Goal: Transaction & Acquisition: Book appointment/travel/reservation

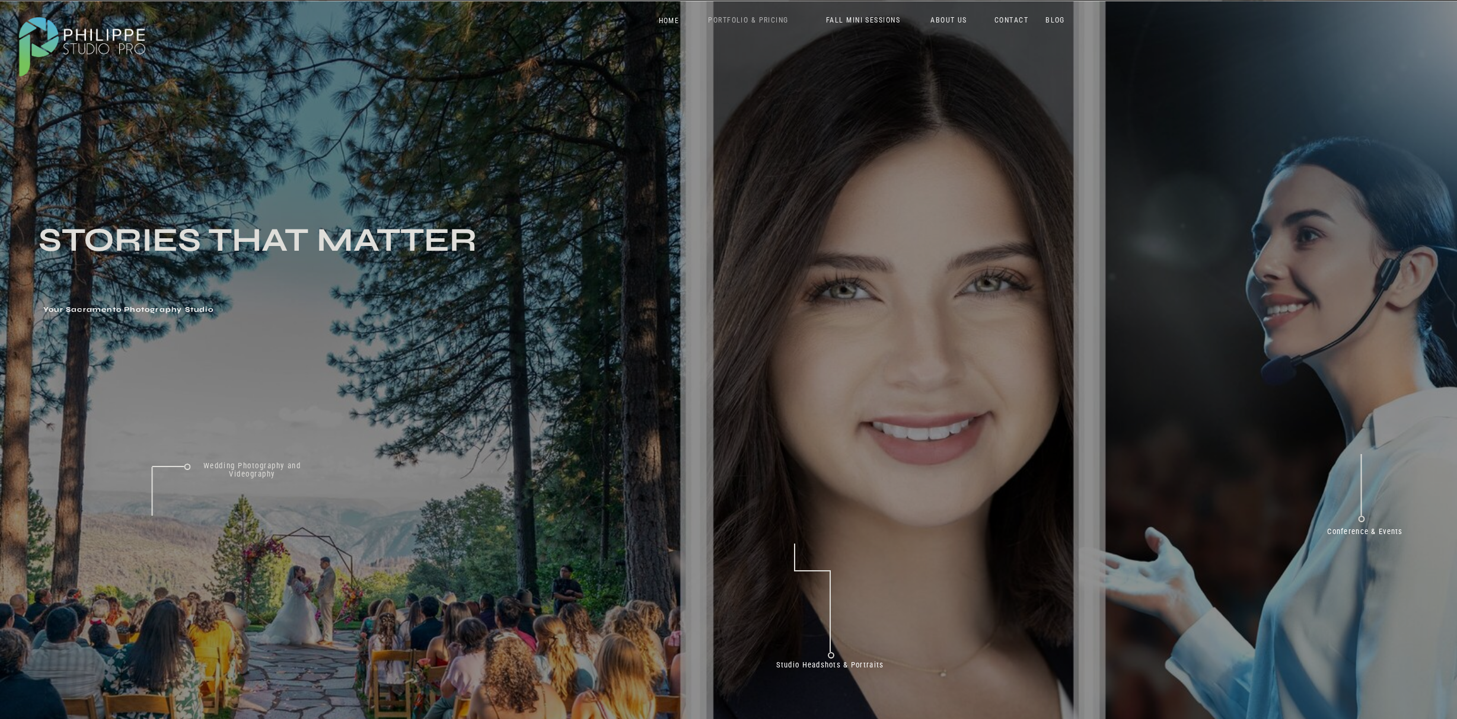
click at [728, 24] on nav "PORTFOLIO & PRICING" at bounding box center [748, 21] width 109 height 11
click at [728, 109] on p "Corporate Brand Video + Photo" at bounding box center [866, 98] width 67 height 21
click at [728, 106] on p "Corporate Brand Video + Photo" at bounding box center [866, 98] width 67 height 21
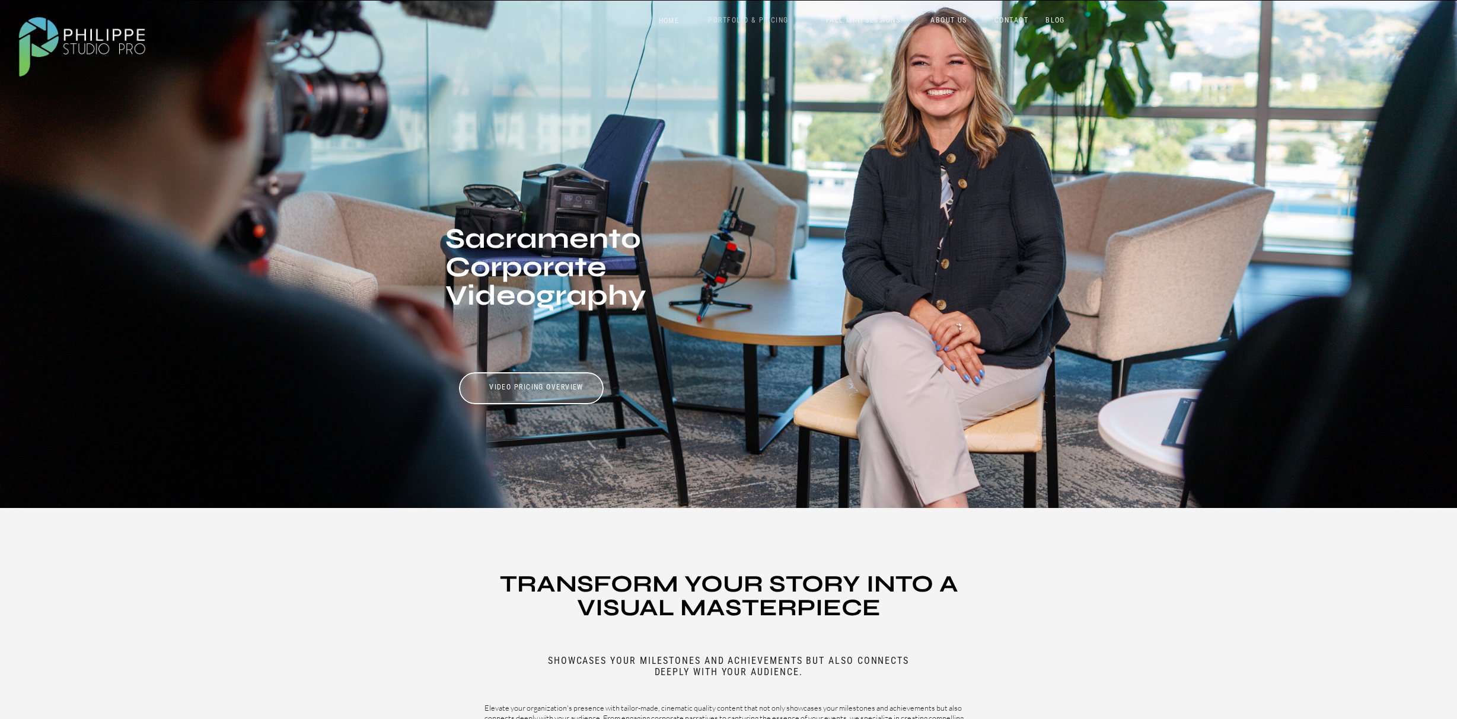
click at [756, 16] on nav "PORTFOLIO & PRICING" at bounding box center [748, 21] width 109 height 11
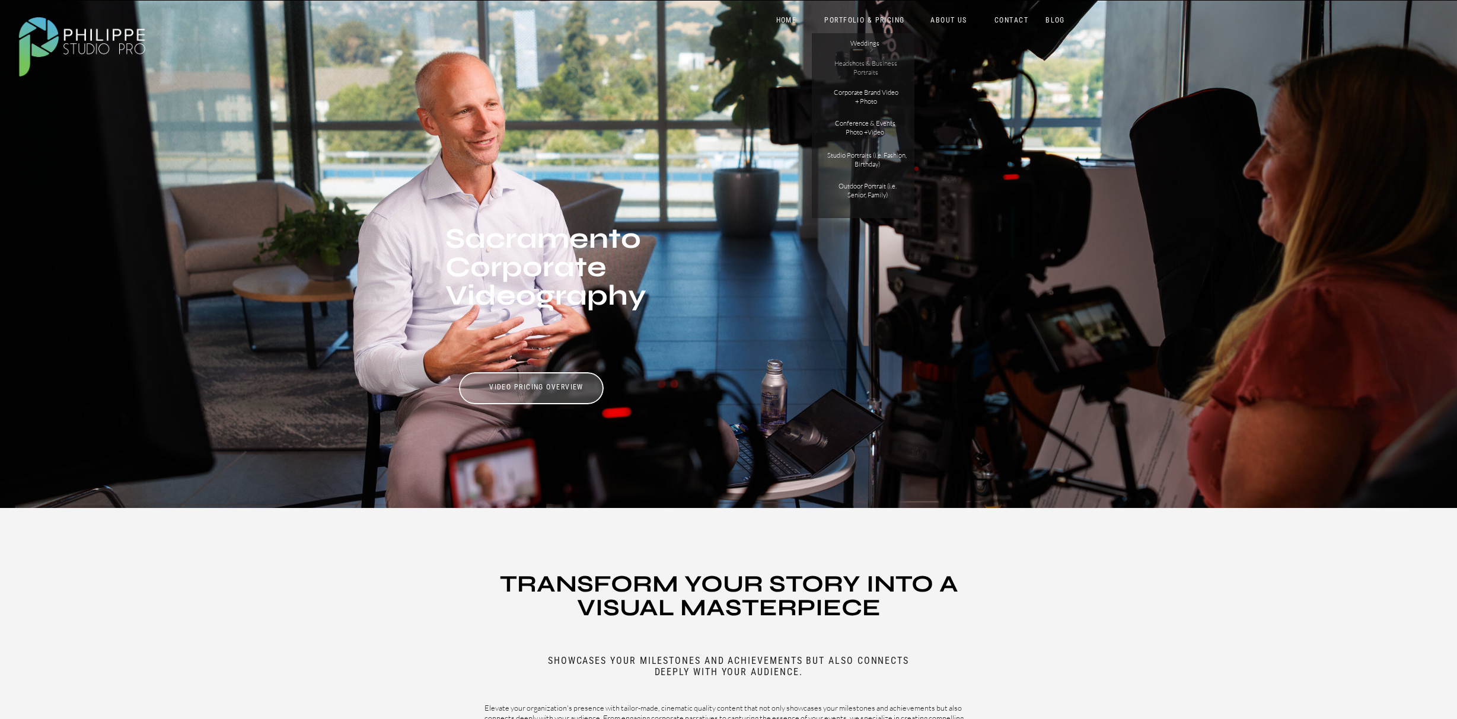
click at [871, 69] on p "Headshots & Business Portraits" at bounding box center [866, 69] width 67 height 21
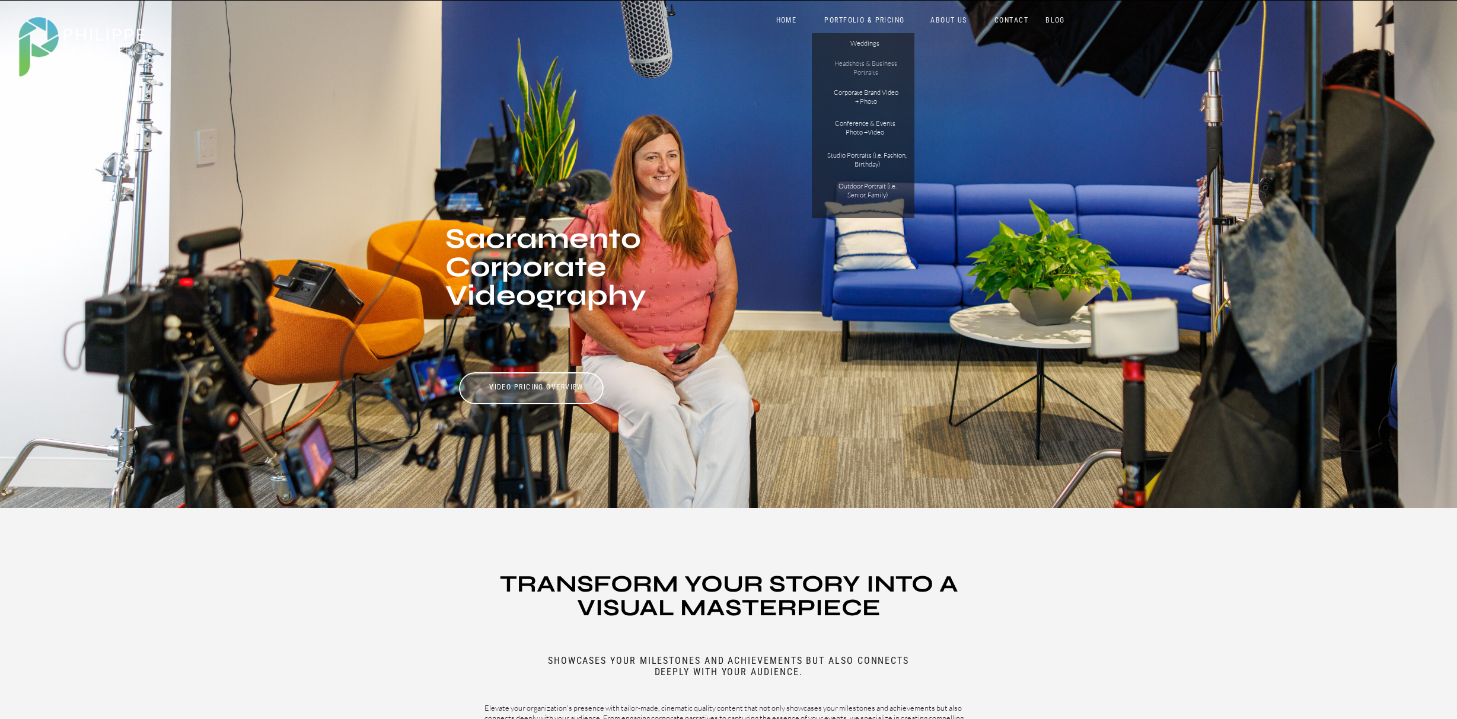
click at [866, 66] on p "Headshots & Business Portraits" at bounding box center [866, 69] width 67 height 21
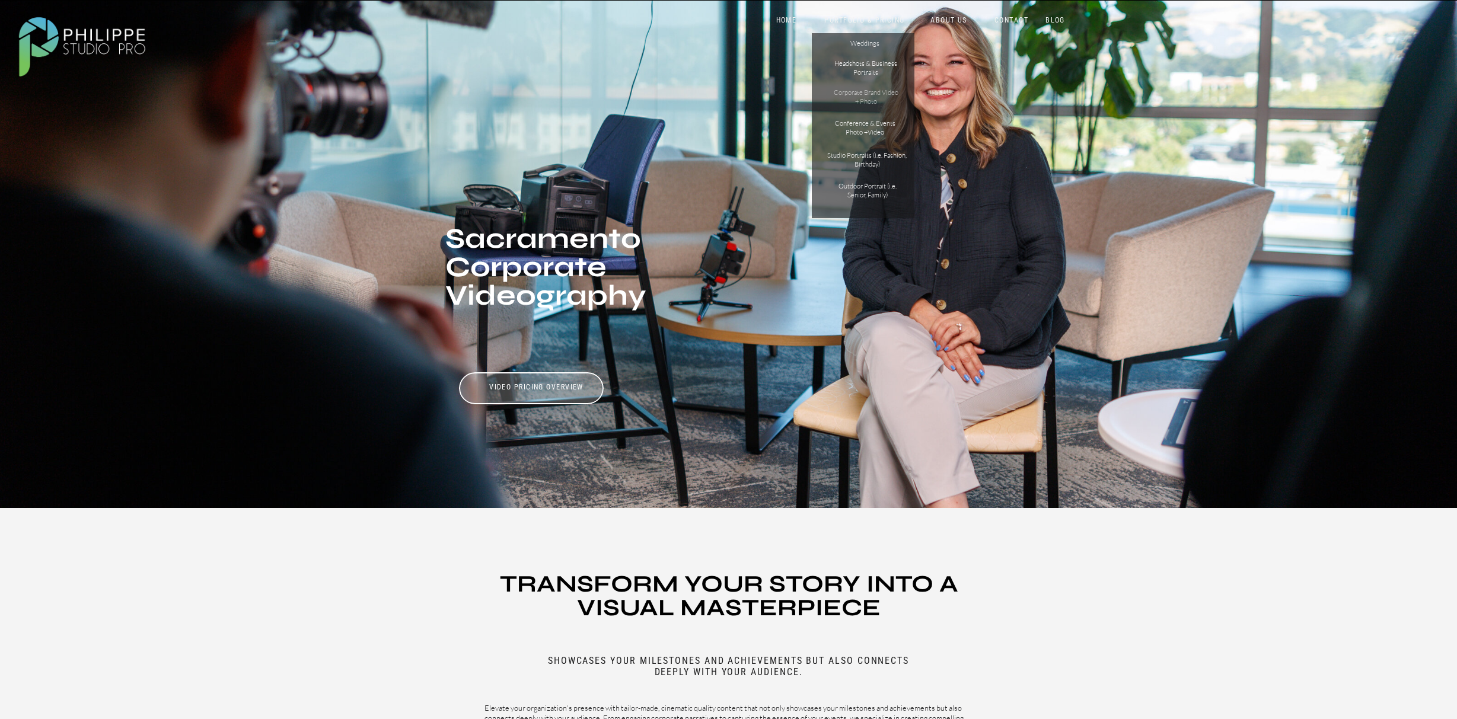
click at [869, 106] on p "Corporate Brand Video + Photo" at bounding box center [866, 98] width 67 height 21
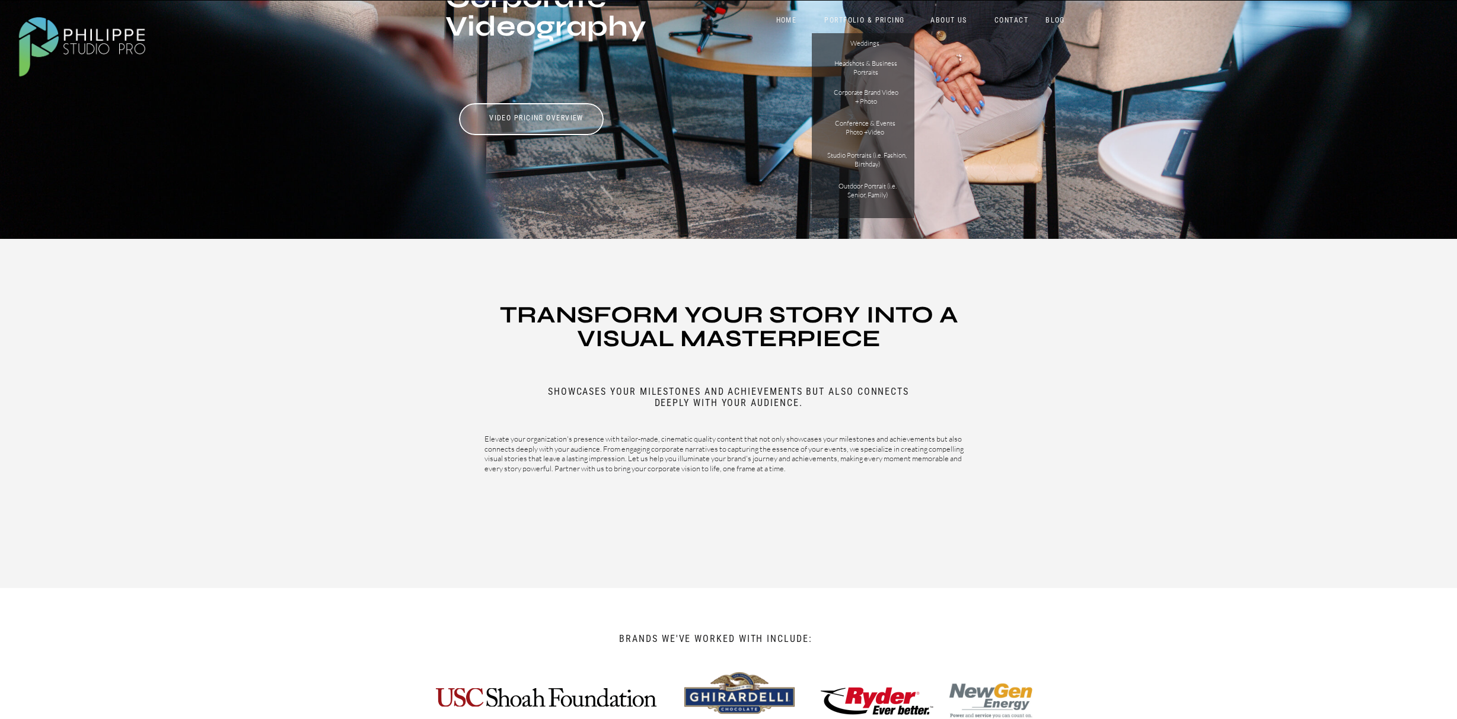
scroll to position [646, 0]
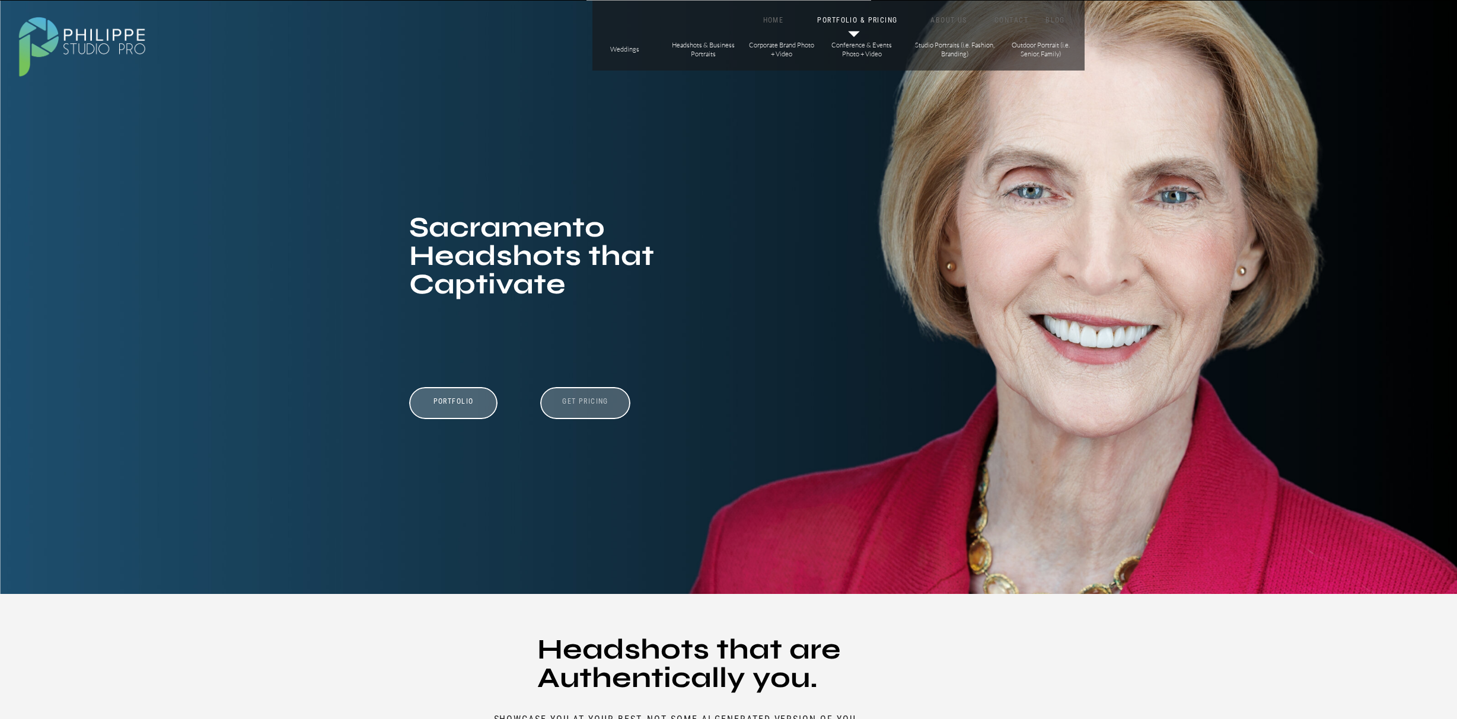
click at [605, 401] on h3 "Get Pricing" at bounding box center [586, 404] width 66 height 14
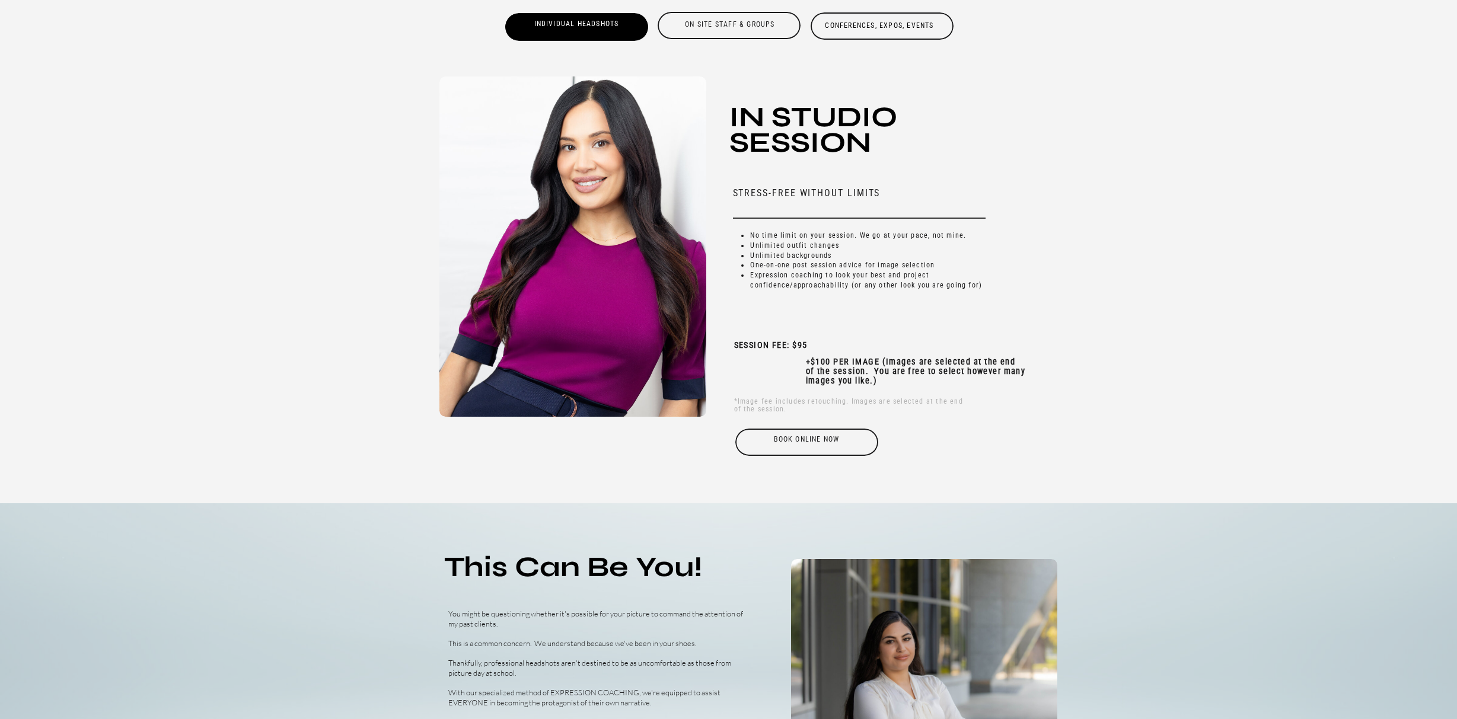
scroll to position [3939, 0]
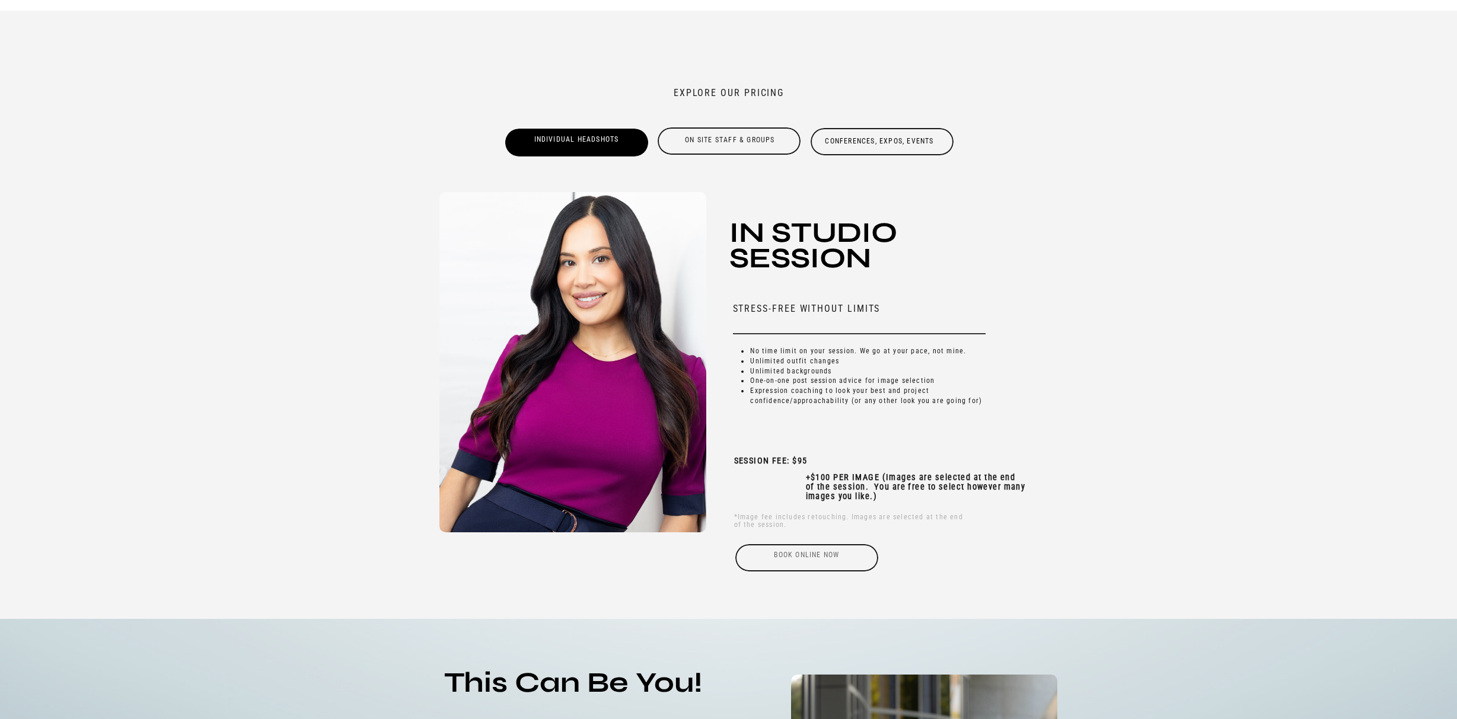
click at [827, 562] on div "Book online Now" at bounding box center [806, 557] width 145 height 27
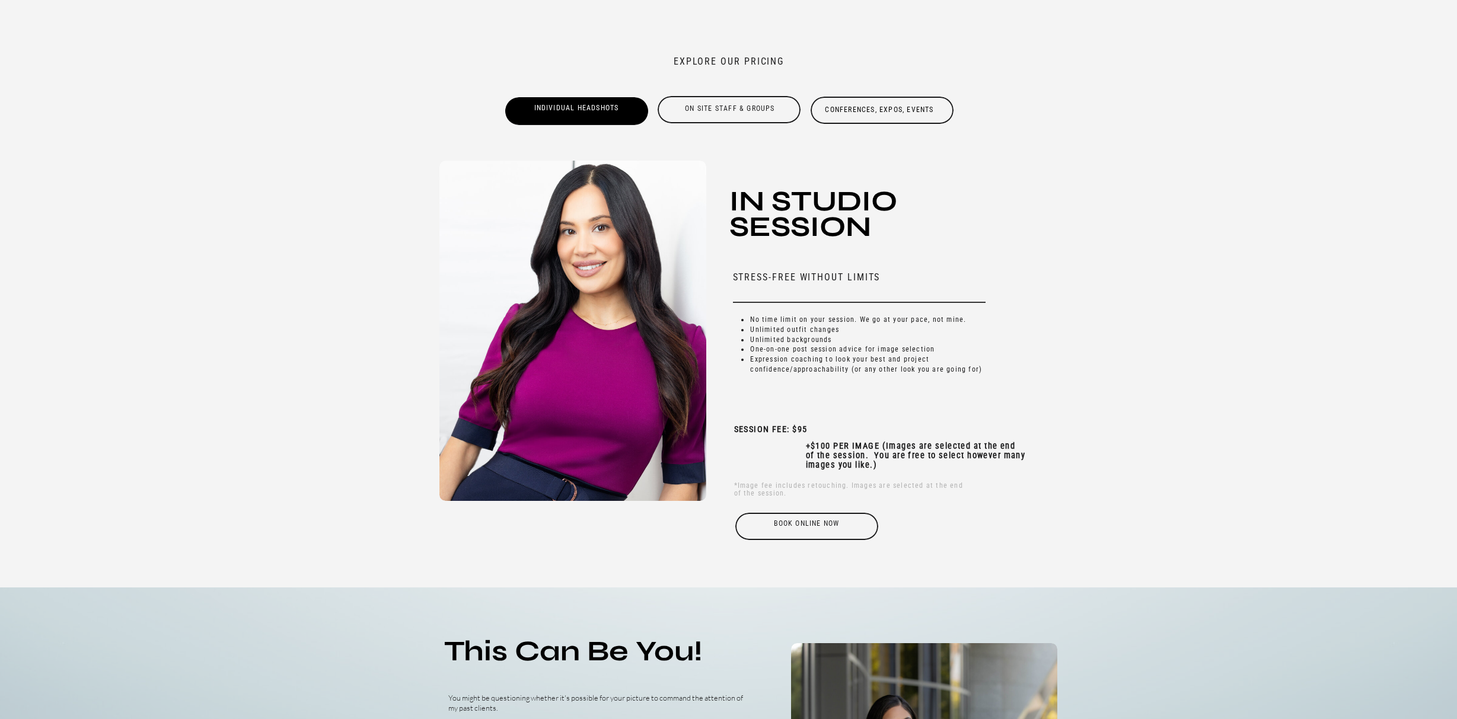
scroll to position [3980, 0]
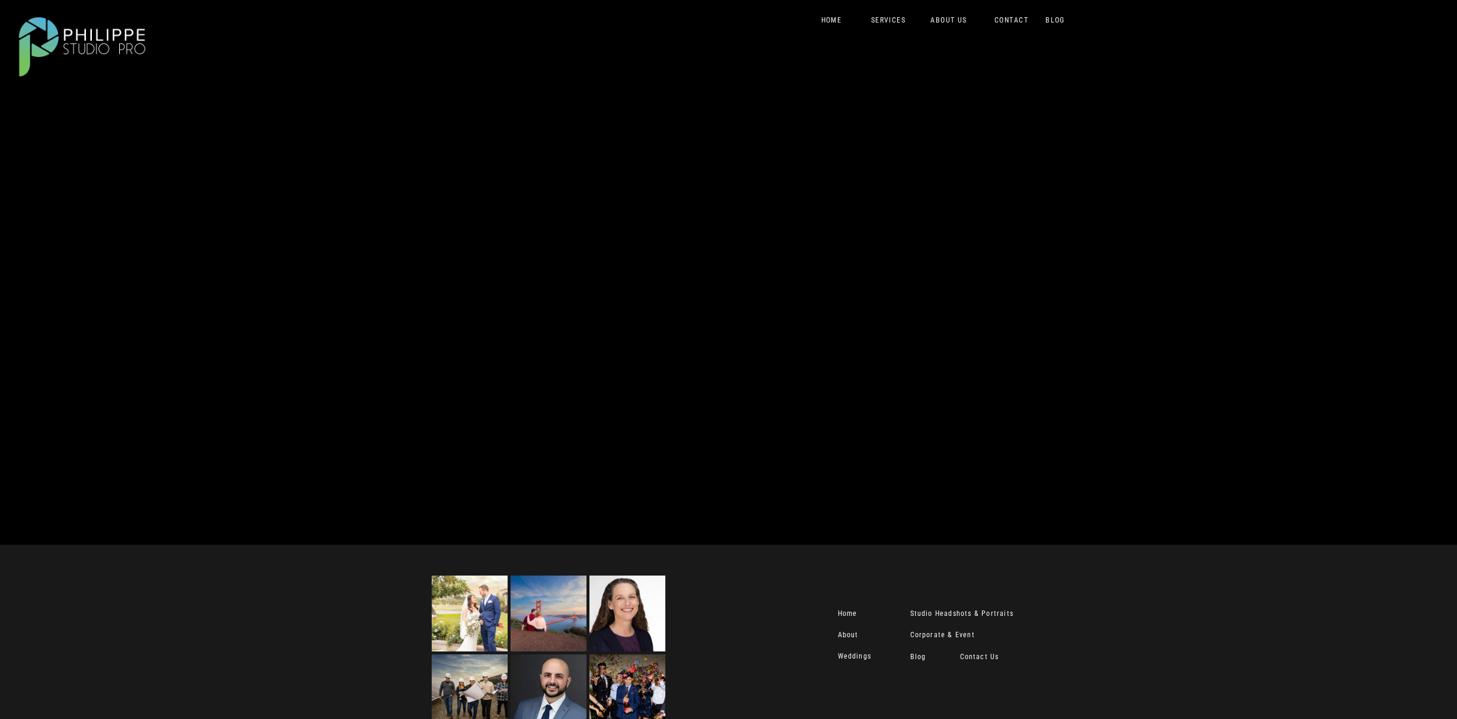
scroll to position [74, 0]
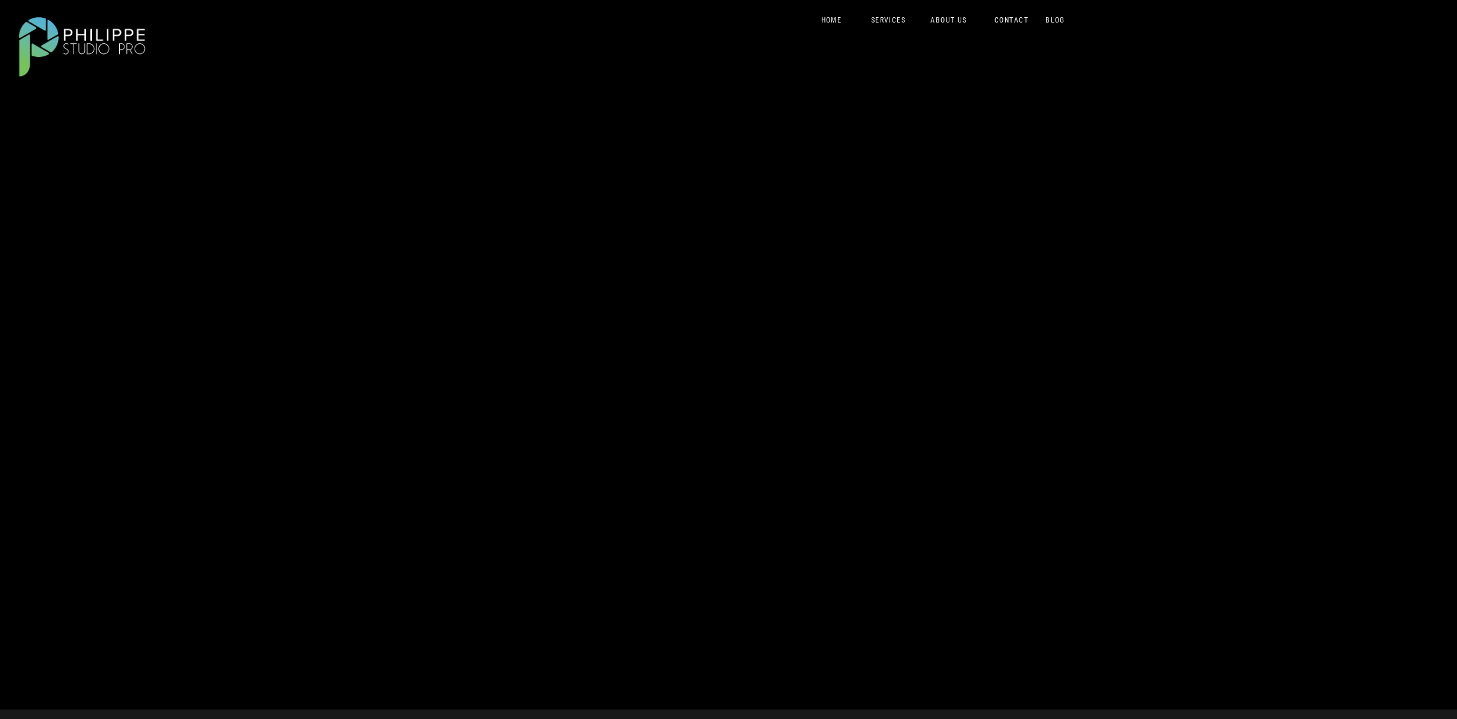
click at [1190, 50] on div "Blog About Portfolio & Pricing Contact Us Home SERVICES Fall Mini Sessions Port…" at bounding box center [728, 425] width 1457 height 999
